Goal: Transaction & Acquisition: Purchase product/service

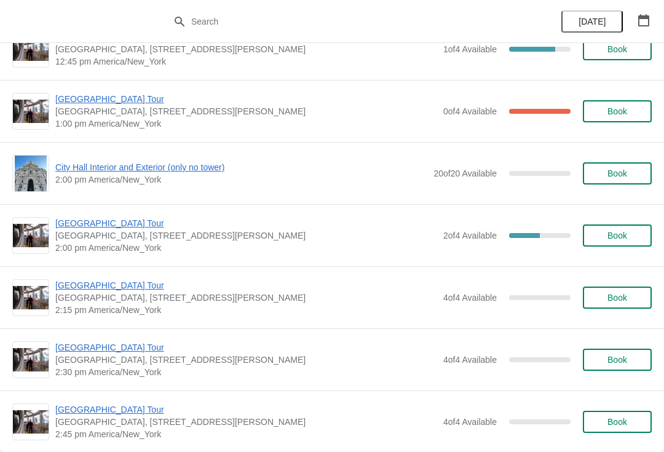
scroll to position [888, 0]
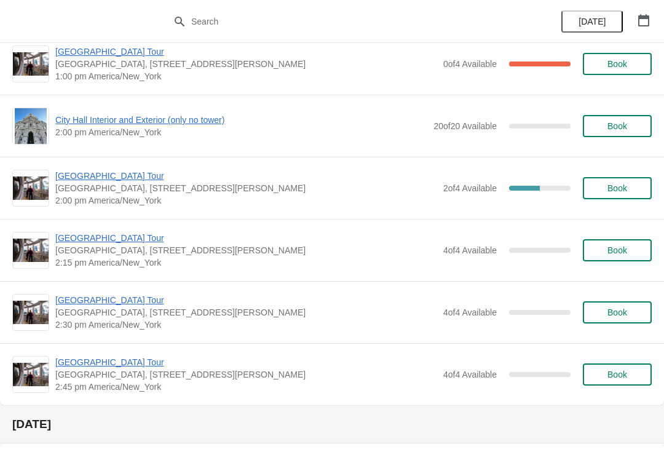
click at [625, 247] on span "Book" at bounding box center [617, 250] width 20 height 10
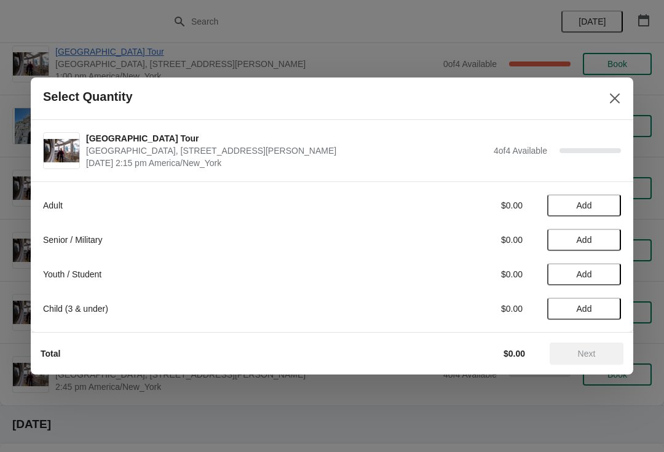
click at [598, 266] on button "Add" at bounding box center [584, 274] width 74 height 22
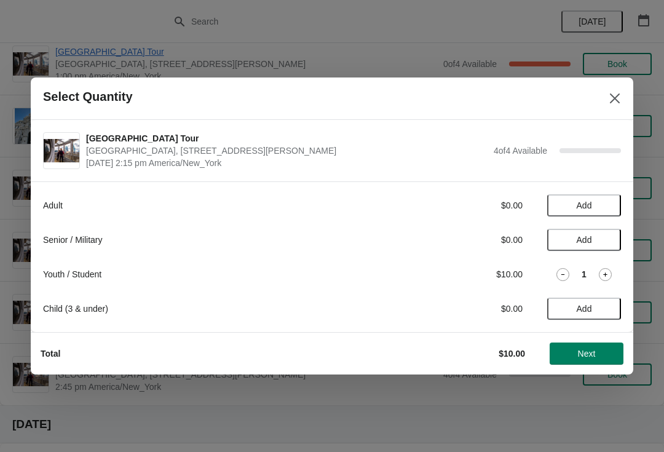
click at [604, 205] on span "Add" at bounding box center [584, 205] width 52 height 10
click at [609, 206] on icon at bounding box center [605, 205] width 13 height 13
click at [585, 350] on span "Next" at bounding box center [587, 354] width 18 height 10
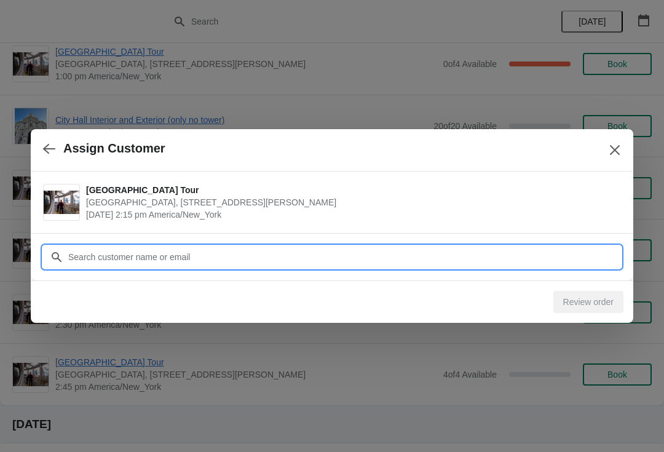
click at [293, 248] on input "Customer" at bounding box center [344, 257] width 553 height 22
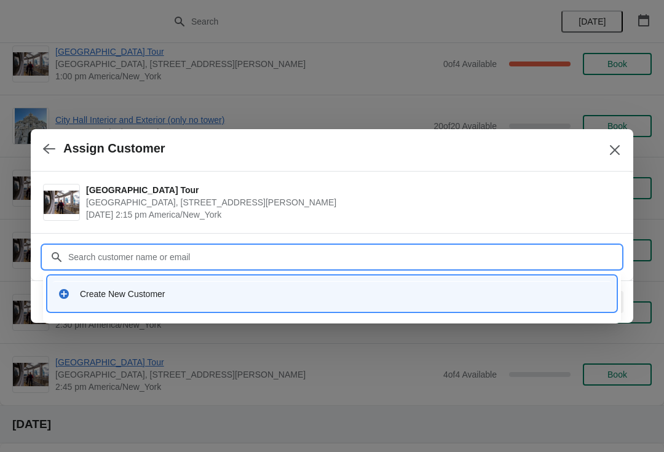
click at [167, 289] on div "Create New Customer" at bounding box center [343, 294] width 526 height 12
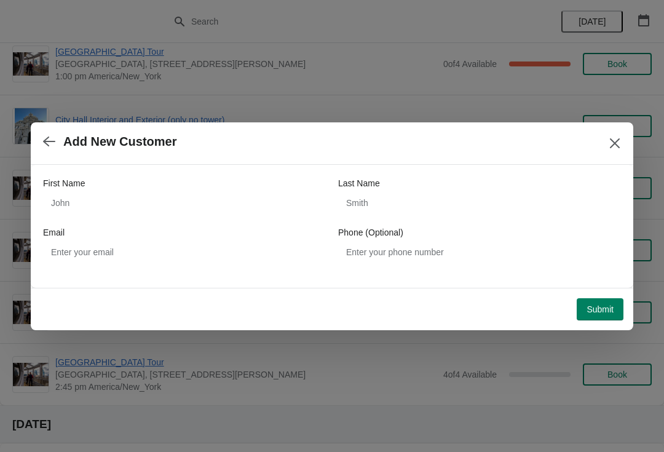
click at [168, 188] on div "First Name" at bounding box center [184, 183] width 283 height 12
click at [84, 182] on label "First Name" at bounding box center [64, 183] width 42 height 12
click at [84, 192] on input "First Name" at bounding box center [184, 203] width 283 height 22
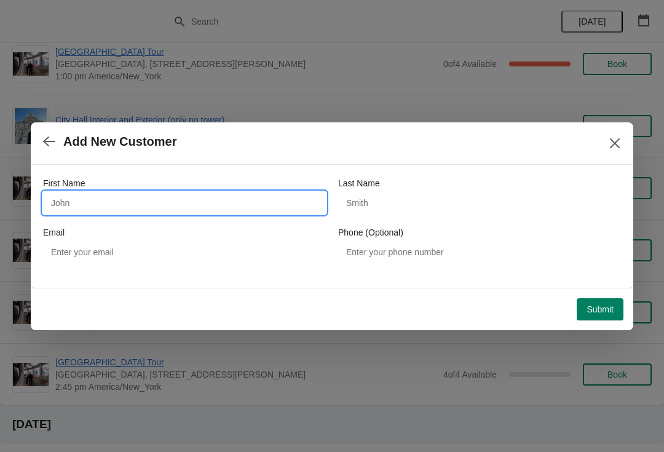
click at [88, 206] on input "First Name" at bounding box center [184, 203] width 283 height 22
type input "Julia"
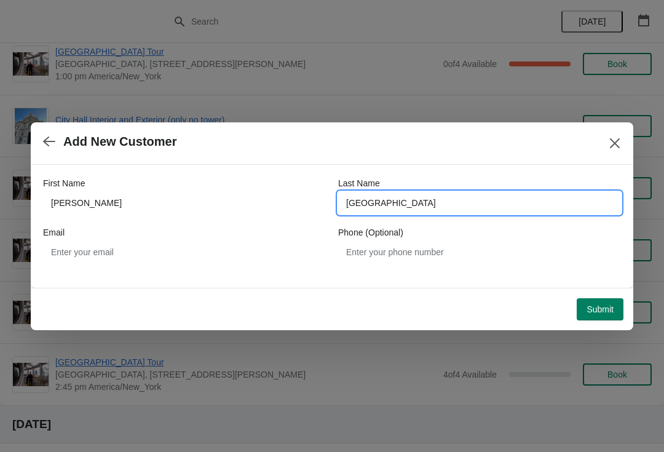
type input "Albuquerque"
click at [598, 311] on span "Submit" at bounding box center [600, 309] width 27 height 10
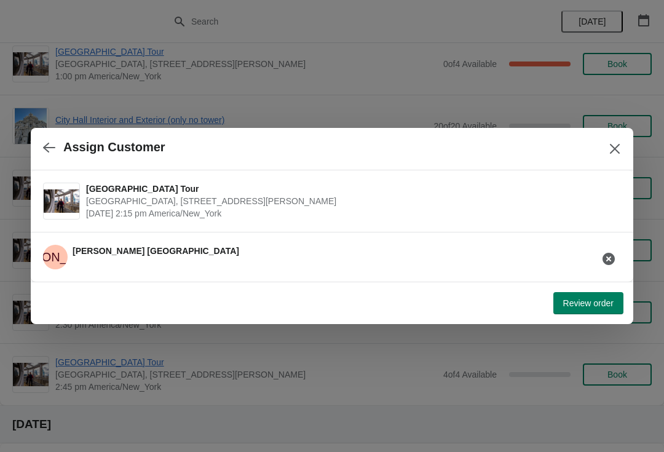
click at [600, 311] on button "Review order" at bounding box center [588, 303] width 70 height 22
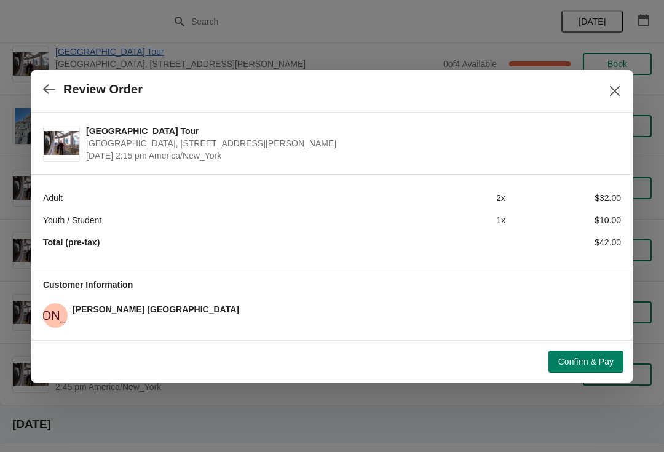
click at [595, 359] on span "Confirm & Pay" at bounding box center [585, 362] width 55 height 10
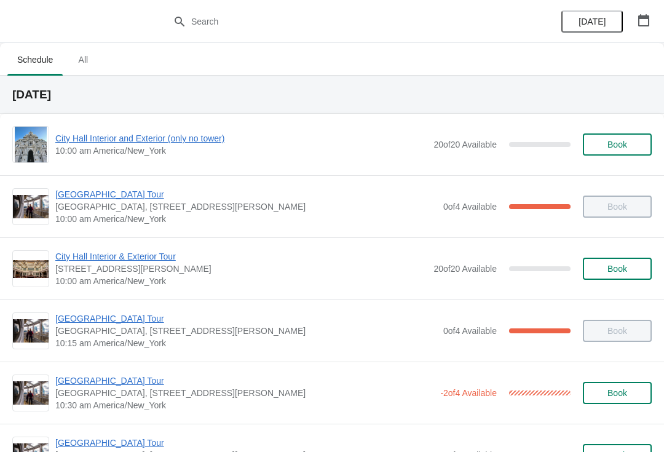
click at [653, 16] on button "button" at bounding box center [644, 20] width 22 height 22
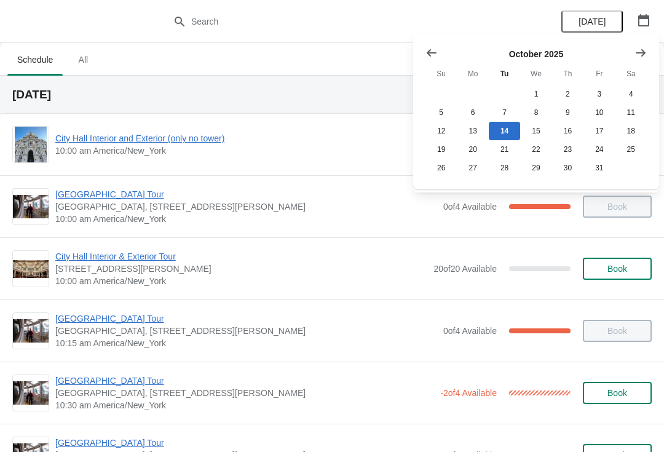
click at [643, 49] on icon "Show next month, November 2025" at bounding box center [641, 53] width 12 height 12
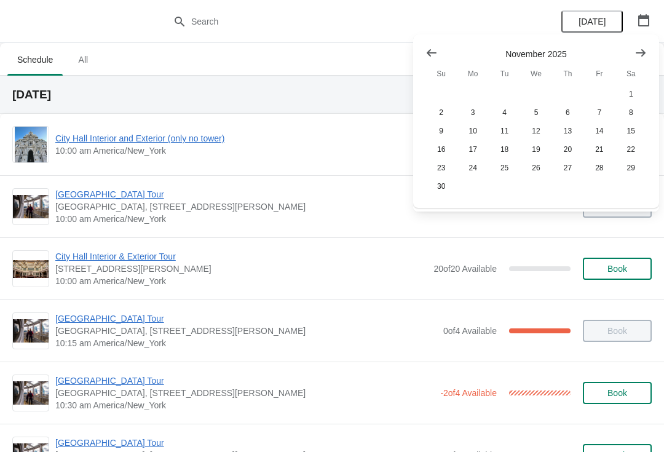
click at [649, 47] on button "Show next month, December 2025" at bounding box center [641, 53] width 22 height 22
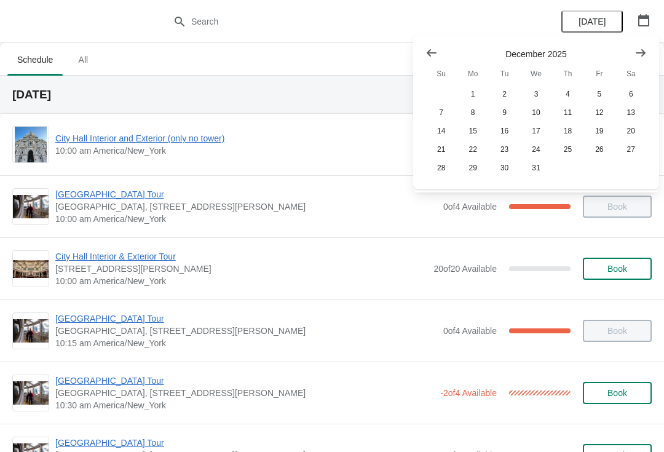
click at [647, 47] on button "Show next month, January 2026" at bounding box center [641, 53] width 22 height 22
click at [648, 49] on button "Show next month, January 2026" at bounding box center [641, 53] width 22 height 22
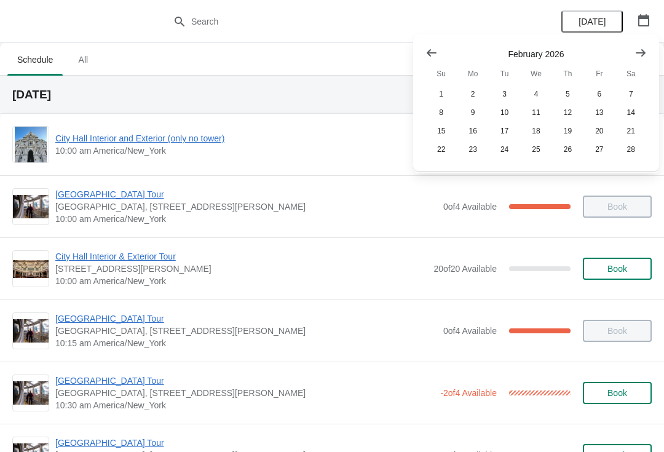
click at [646, 50] on icon "Show next month, March 2026" at bounding box center [641, 53] width 12 height 12
click at [648, 49] on button "Show next month, March 2026" at bounding box center [641, 53] width 22 height 22
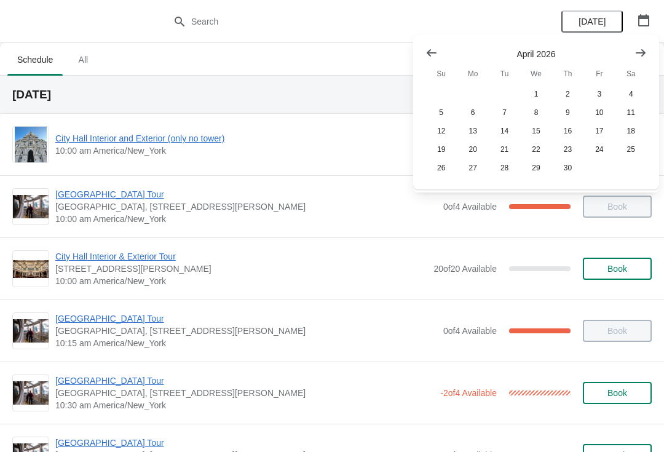
click at [651, 47] on button "Show next month, May 2026" at bounding box center [641, 53] width 22 height 22
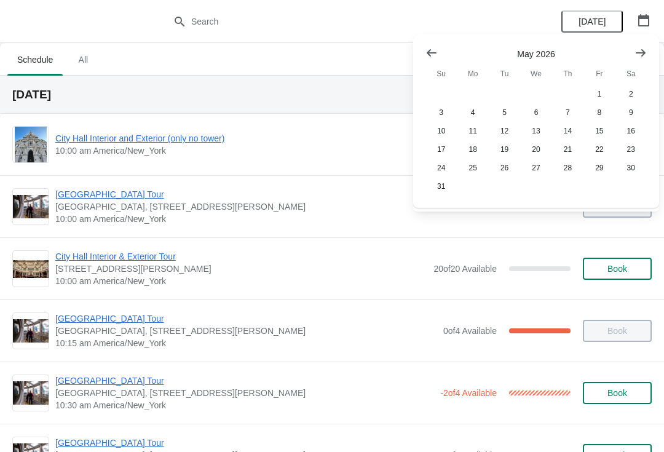
click at [651, 45] on button "Show next month, June 2026" at bounding box center [641, 53] width 22 height 22
click at [646, 49] on icon "Show next month, June 2026" at bounding box center [641, 53] width 12 height 12
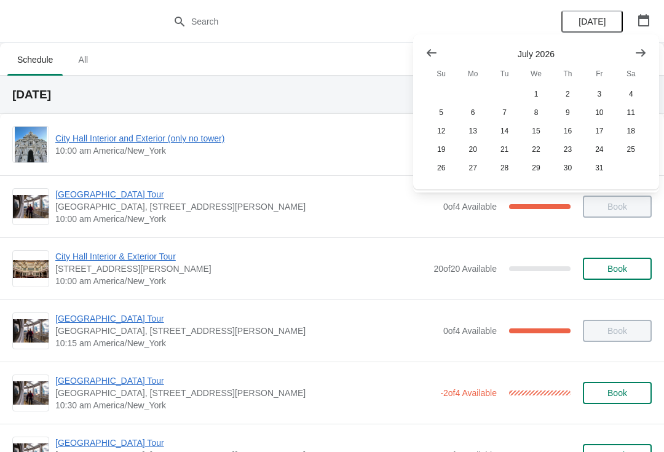
click at [643, 49] on icon "Show next month, August 2026" at bounding box center [641, 53] width 12 height 12
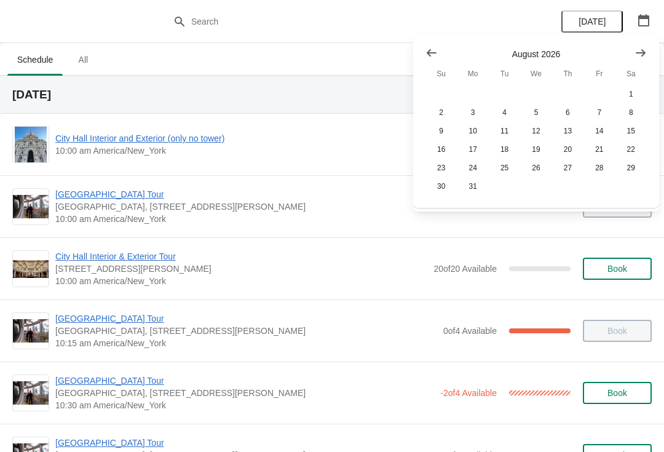
click at [643, 49] on icon "Show next month, September 2026" at bounding box center [641, 53] width 12 height 12
click at [646, 48] on icon "Show next month, September 2026" at bounding box center [641, 53] width 12 height 12
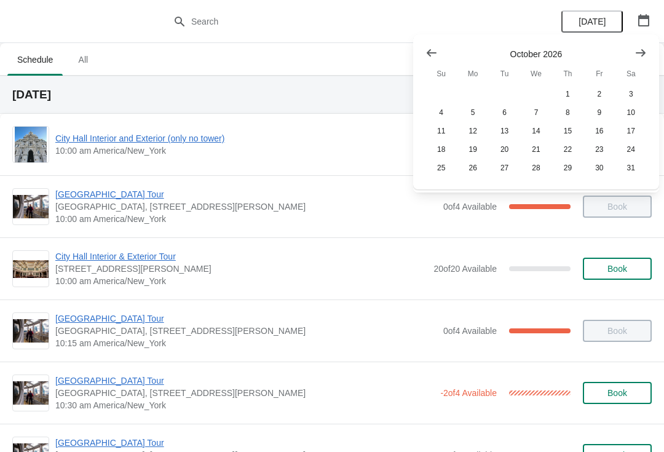
click at [643, 49] on icon "Show next month, November 2026" at bounding box center [641, 53] width 12 height 12
click at [645, 48] on icon "Show next month, December 2026" at bounding box center [641, 53] width 12 height 12
click at [643, 49] on icon "Show next month, December 2026" at bounding box center [641, 53] width 12 height 12
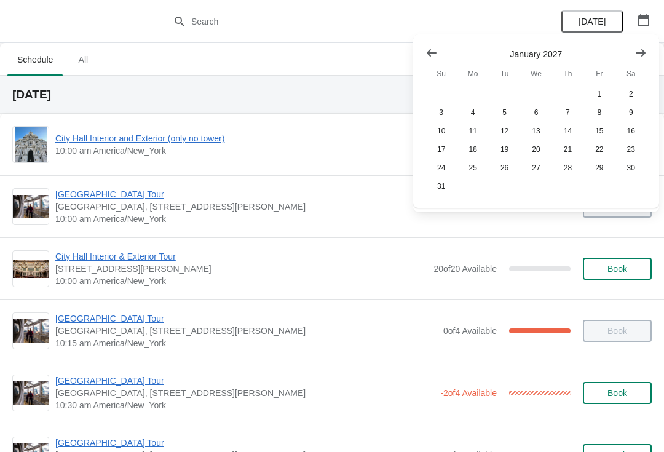
click at [644, 50] on icon "Show next month, February 2027" at bounding box center [641, 53] width 12 height 12
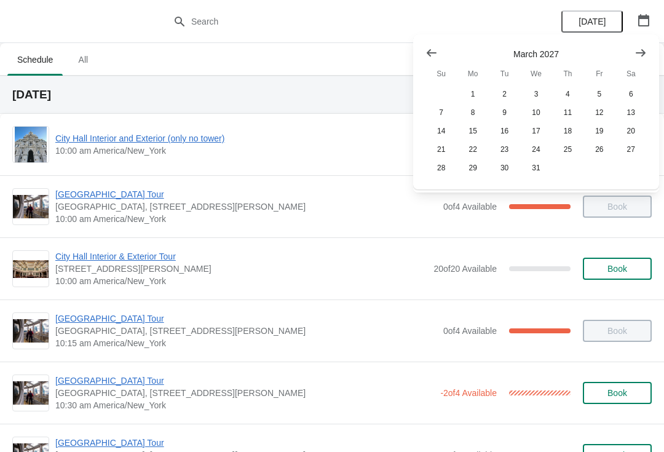
click at [649, 49] on button "Show next month, April 2027" at bounding box center [641, 53] width 22 height 22
click at [408, 280] on span "10:00 am America/New_York" at bounding box center [241, 281] width 372 height 12
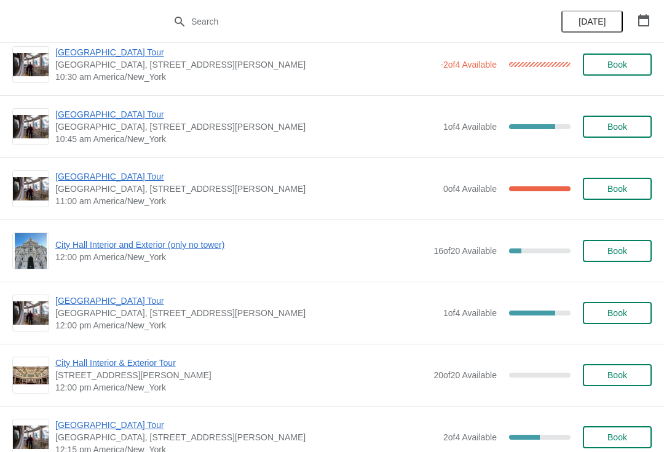
scroll to position [336, 0]
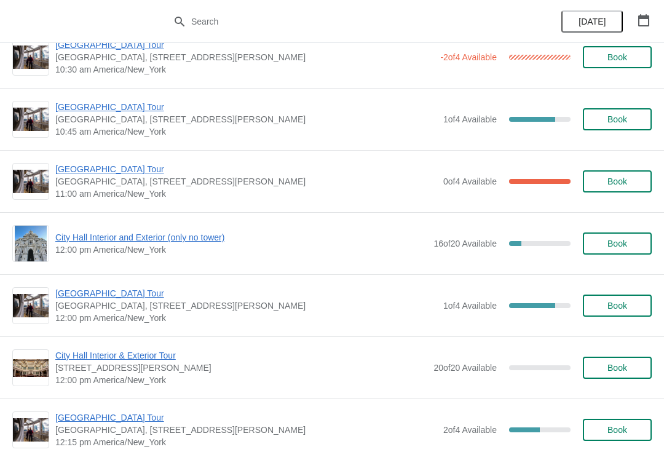
click at [109, 173] on span "[GEOGRAPHIC_DATA] Tour" at bounding box center [246, 169] width 382 height 12
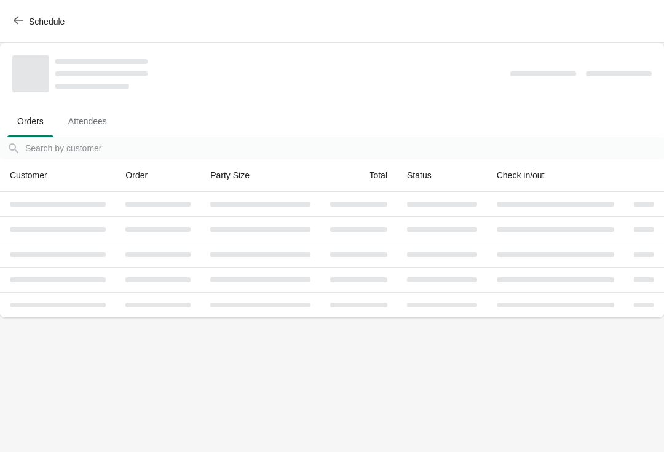
scroll to position [0, 0]
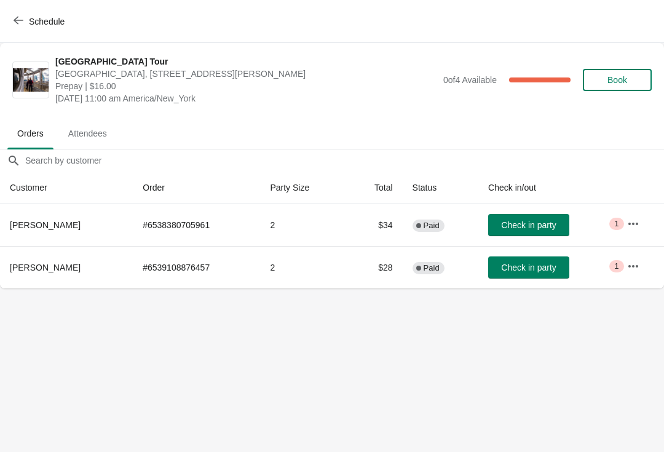
click at [534, 276] on button "Check in party" at bounding box center [528, 267] width 81 height 22
